Goal: Find specific page/section: Find specific page/section

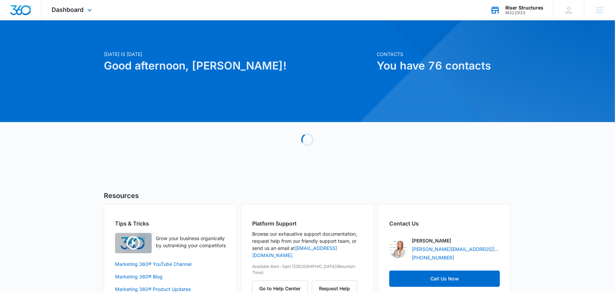
click at [528, 9] on div "Riser Structures" at bounding box center [525, 7] width 38 height 5
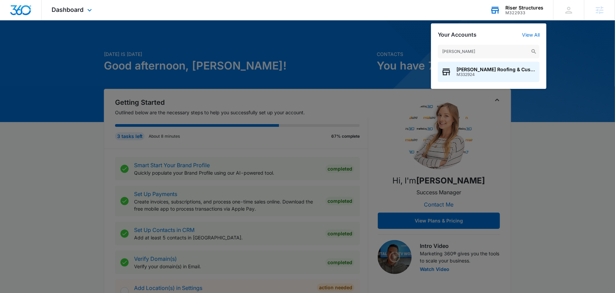
type input "kirby"
click at [478, 77] on div "Kirby's Roofing & Custom Homes LLC M332924" at bounding box center [489, 72] width 102 height 20
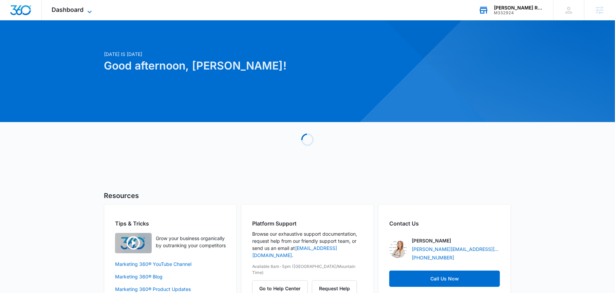
click at [80, 12] on span "Dashboard" at bounding box center [68, 9] width 32 height 7
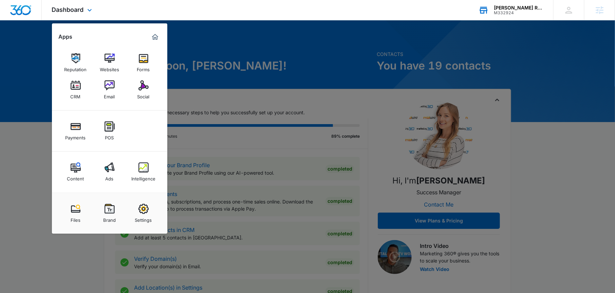
scroll to position [19, 0]
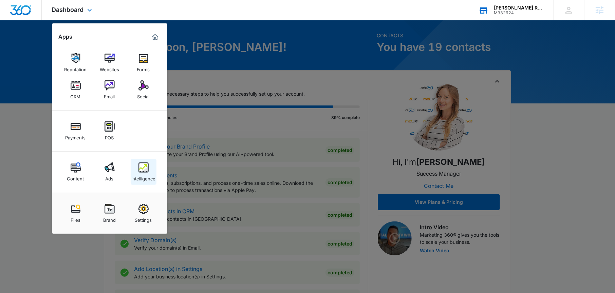
click at [139, 171] on img at bounding box center [144, 168] width 10 height 10
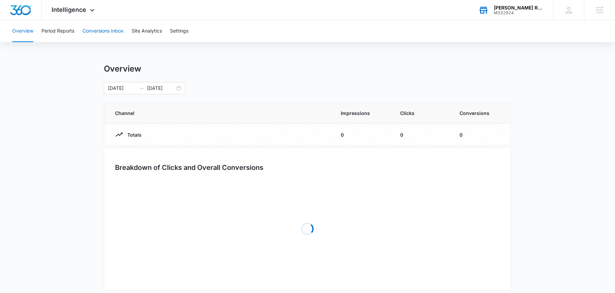
click at [89, 33] on button "Conversions Inbox" at bounding box center [103, 31] width 41 height 22
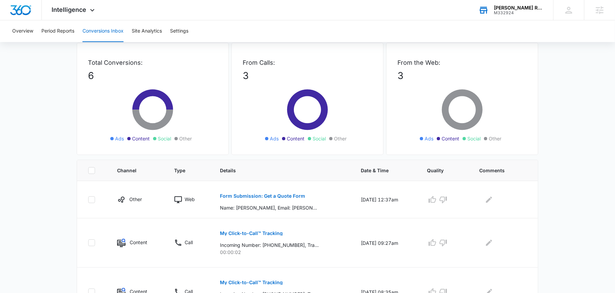
scroll to position [33, 0]
click at [263, 193] on p "Form Submission: Get a Quote Form" at bounding box center [262, 195] width 85 height 5
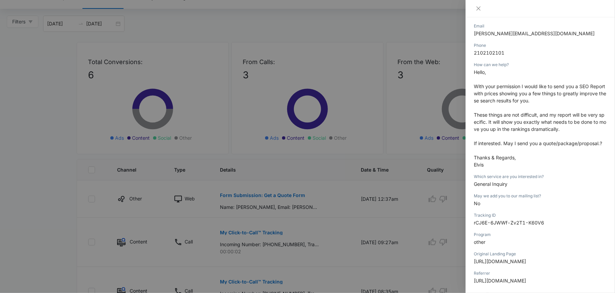
scroll to position [109, 0]
click at [479, 8] on icon "close" at bounding box center [479, 8] width 4 height 4
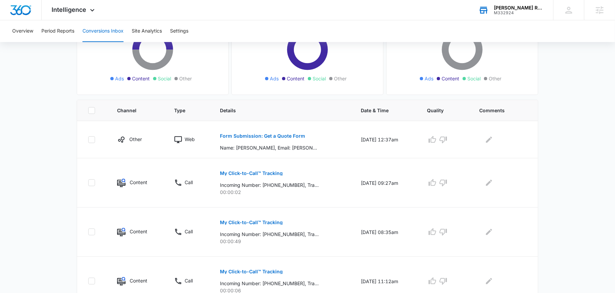
scroll to position [97, 0]
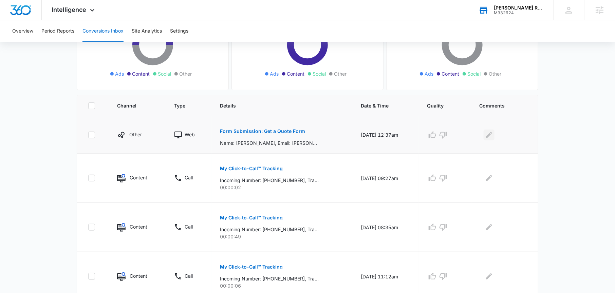
click at [493, 133] on icon "Edit Comments" at bounding box center [489, 135] width 8 height 8
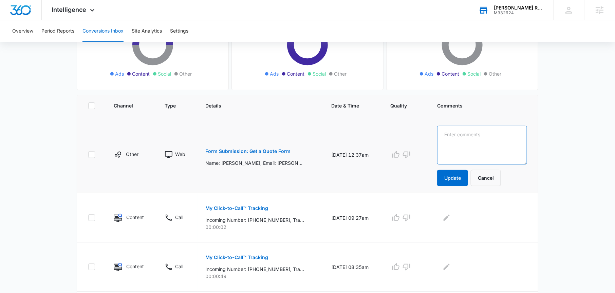
click at [488, 138] on textarea at bounding box center [482, 145] width 90 height 39
type textarea "marketing solicitation"
click at [459, 183] on button "Update" at bounding box center [452, 178] width 31 height 16
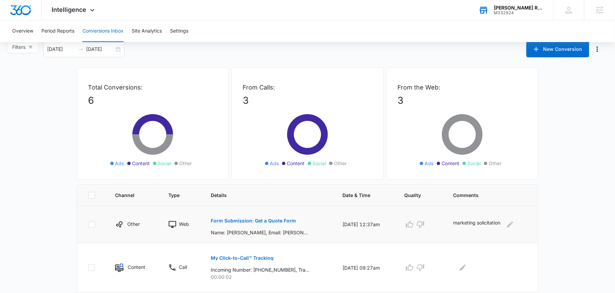
scroll to position [5, 0]
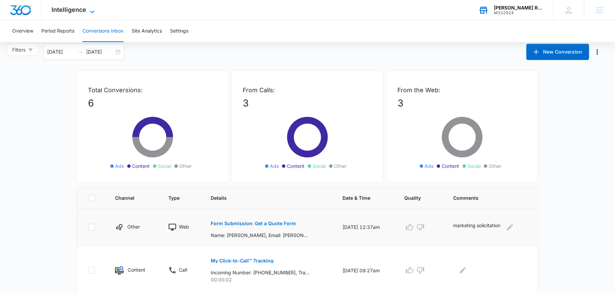
click at [89, 13] on icon at bounding box center [92, 12] width 8 height 8
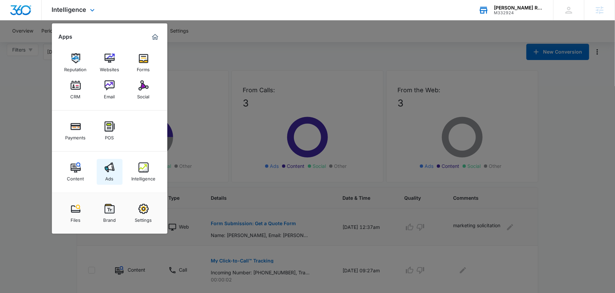
click at [107, 168] on img at bounding box center [110, 168] width 10 height 10
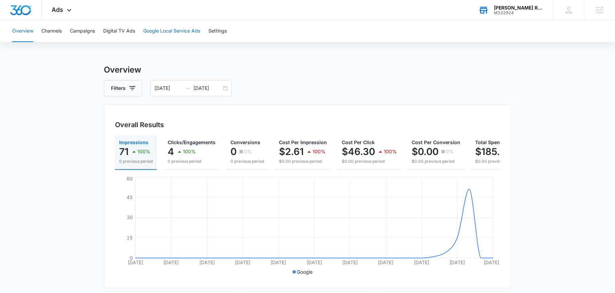
click at [155, 37] on button "Google Local Service Ads" at bounding box center [171, 31] width 57 height 22
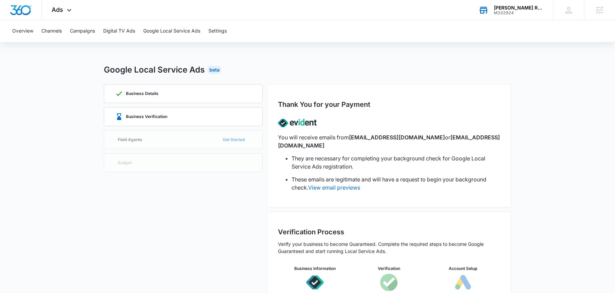
scroll to position [33, 0]
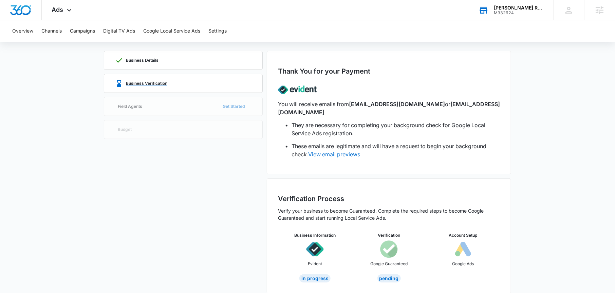
click at [202, 80] on div "Business Verification" at bounding box center [183, 83] width 137 height 18
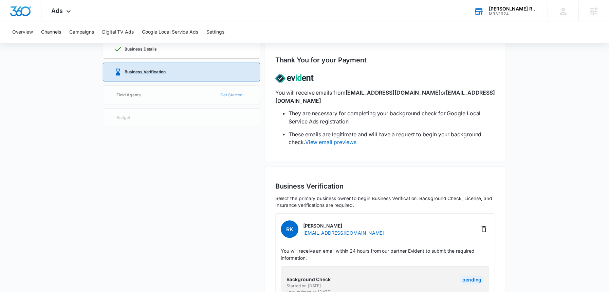
scroll to position [16, 0]
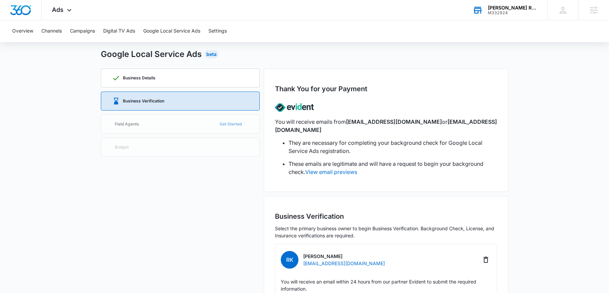
click at [510, 12] on div "M332924" at bounding box center [513, 13] width 50 height 5
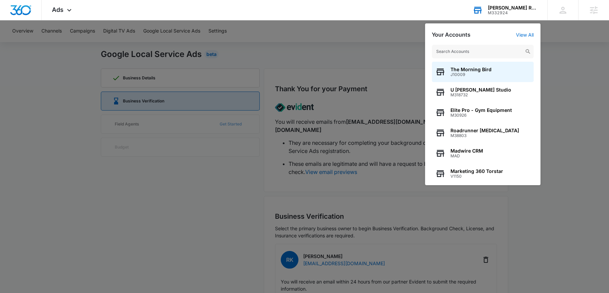
click at [510, 12] on div "M332924" at bounding box center [513, 13] width 50 height 5
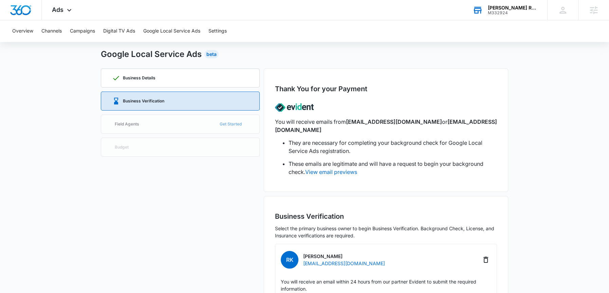
click at [502, 13] on div "M332924" at bounding box center [513, 13] width 50 height 5
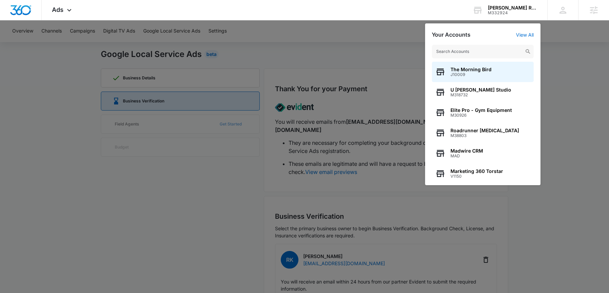
click at [484, 51] on input "text" at bounding box center [483, 52] width 102 height 14
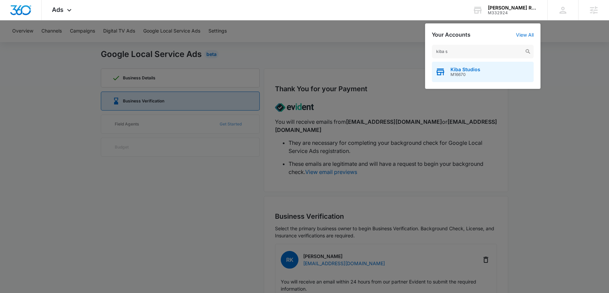
type input "kiba s"
click at [496, 75] on div "Kiba Studios M16670" at bounding box center [483, 72] width 102 height 20
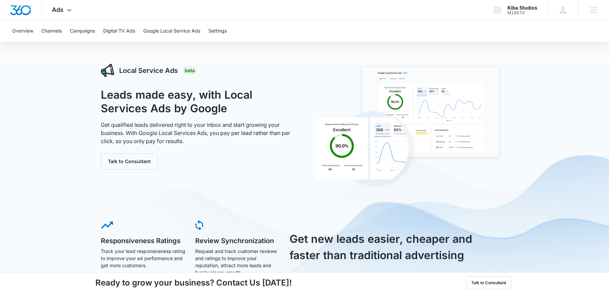
click at [46, 12] on div "Ads Apps Reputation Websites Forms CRM Email Social Shop Scheduling Payments PO…" at bounding box center [63, 10] width 42 height 20
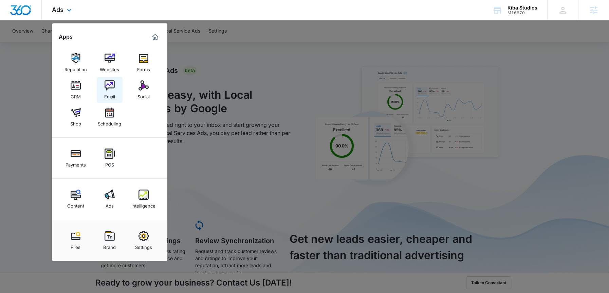
click at [116, 80] on link "Email" at bounding box center [110, 90] width 26 height 26
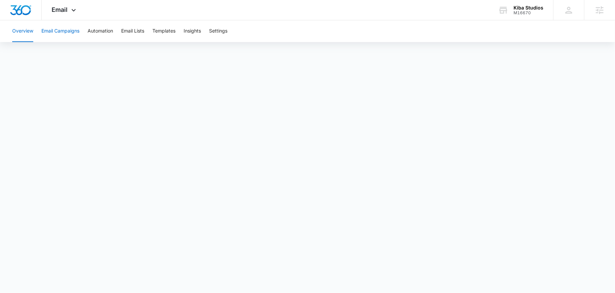
click at [63, 26] on button "Email Campaigns" at bounding box center [60, 31] width 38 height 22
click at [528, 12] on div "M16670" at bounding box center [529, 13] width 30 height 5
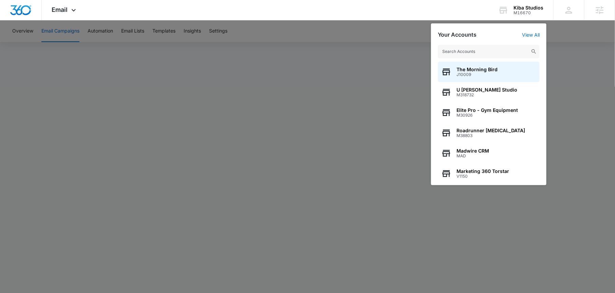
click at [493, 54] on input "text" at bounding box center [489, 52] width 102 height 14
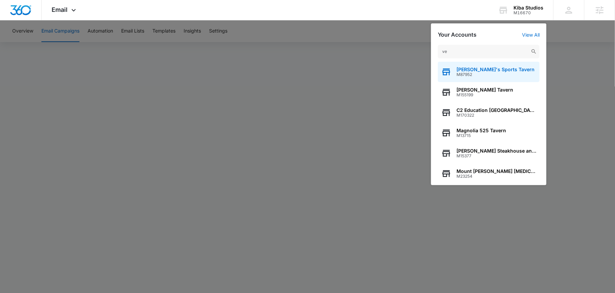
type input "v"
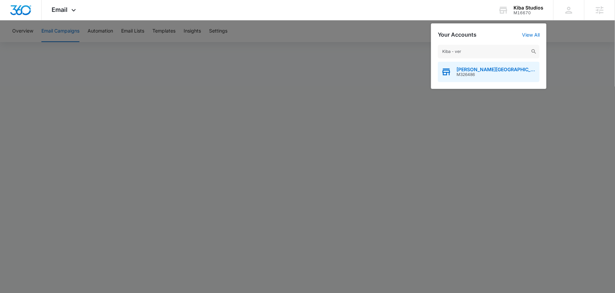
type input "Kiba - ver"
click at [487, 76] on span "M326486" at bounding box center [497, 74] width 80 height 5
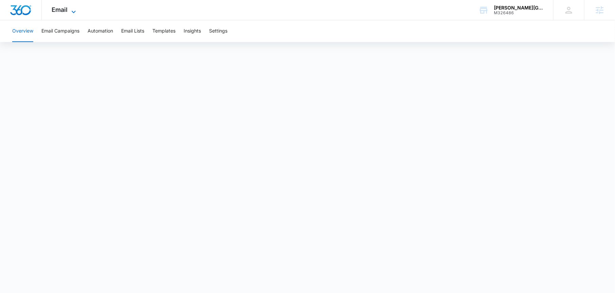
click at [52, 13] on span "Email" at bounding box center [60, 9] width 16 height 7
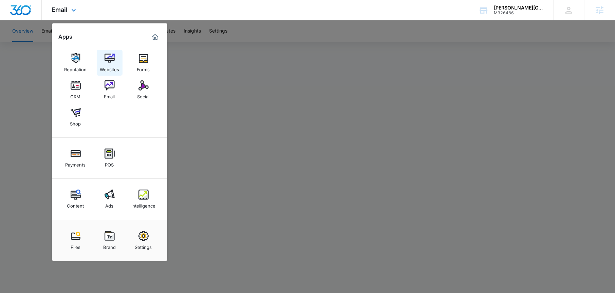
click at [101, 66] on div "Websites" at bounding box center [109, 68] width 19 height 9
